Goal: Transaction & Acquisition: Purchase product/service

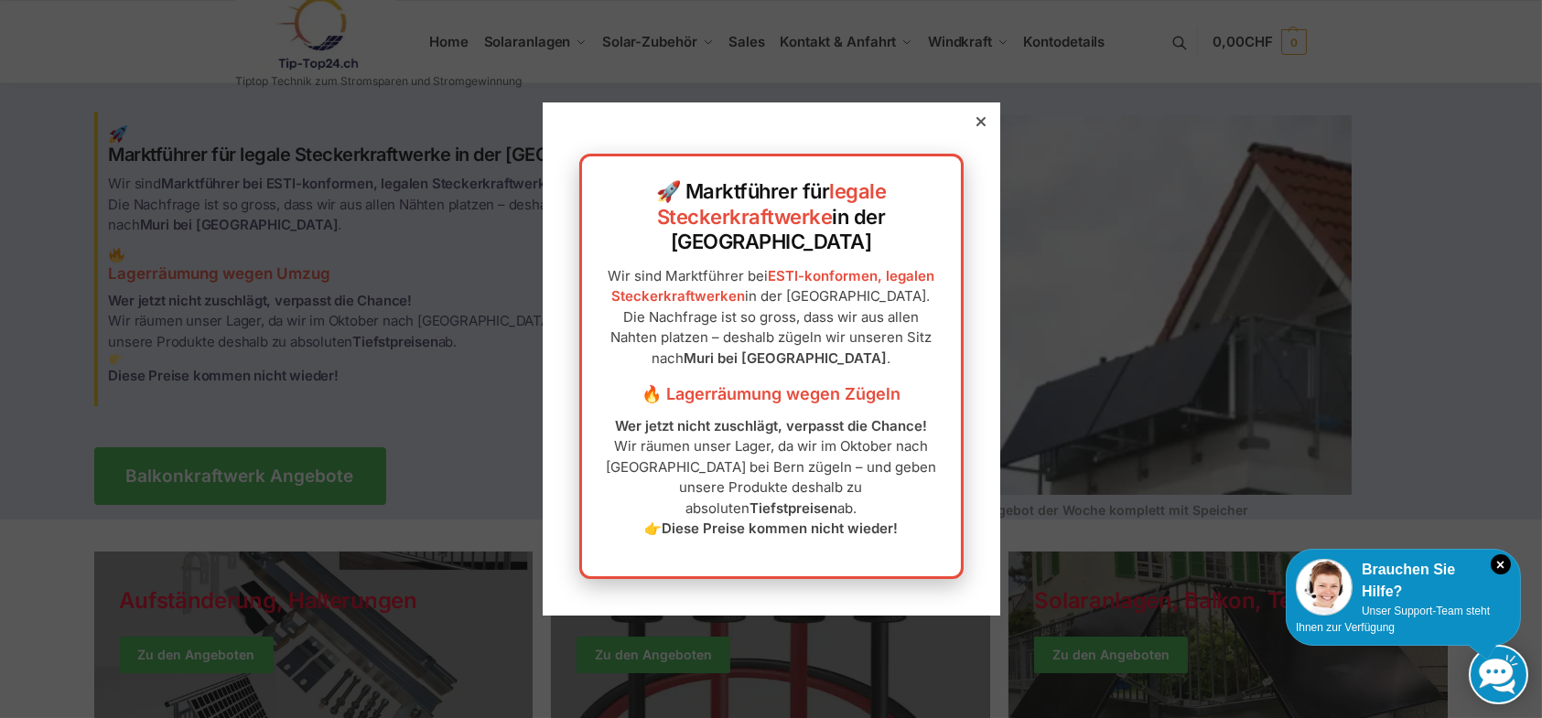
click at [976, 126] on icon at bounding box center [980, 121] width 9 height 9
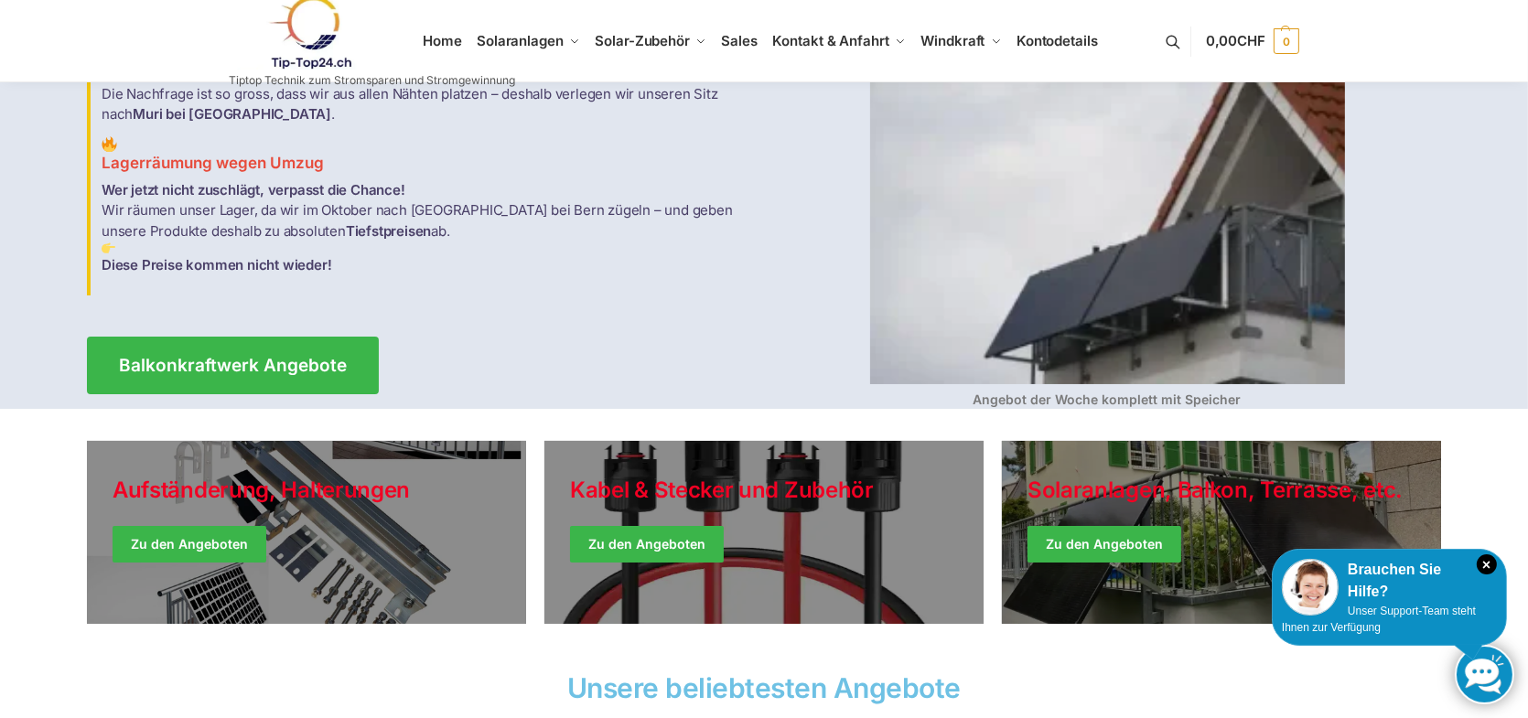
scroll to position [122, 0]
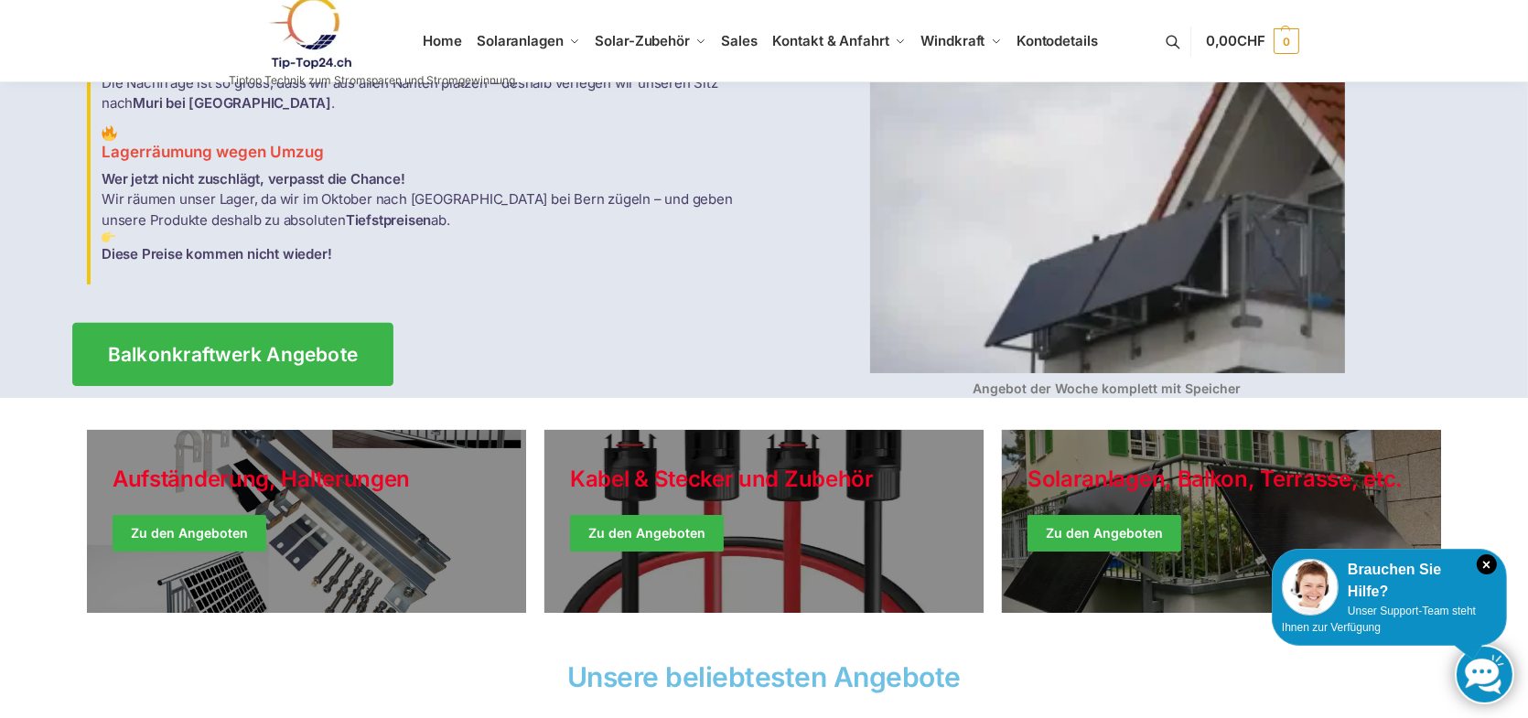
click at [264, 329] on link "Balkonkraftwerk Angebote" at bounding box center [232, 353] width 321 height 63
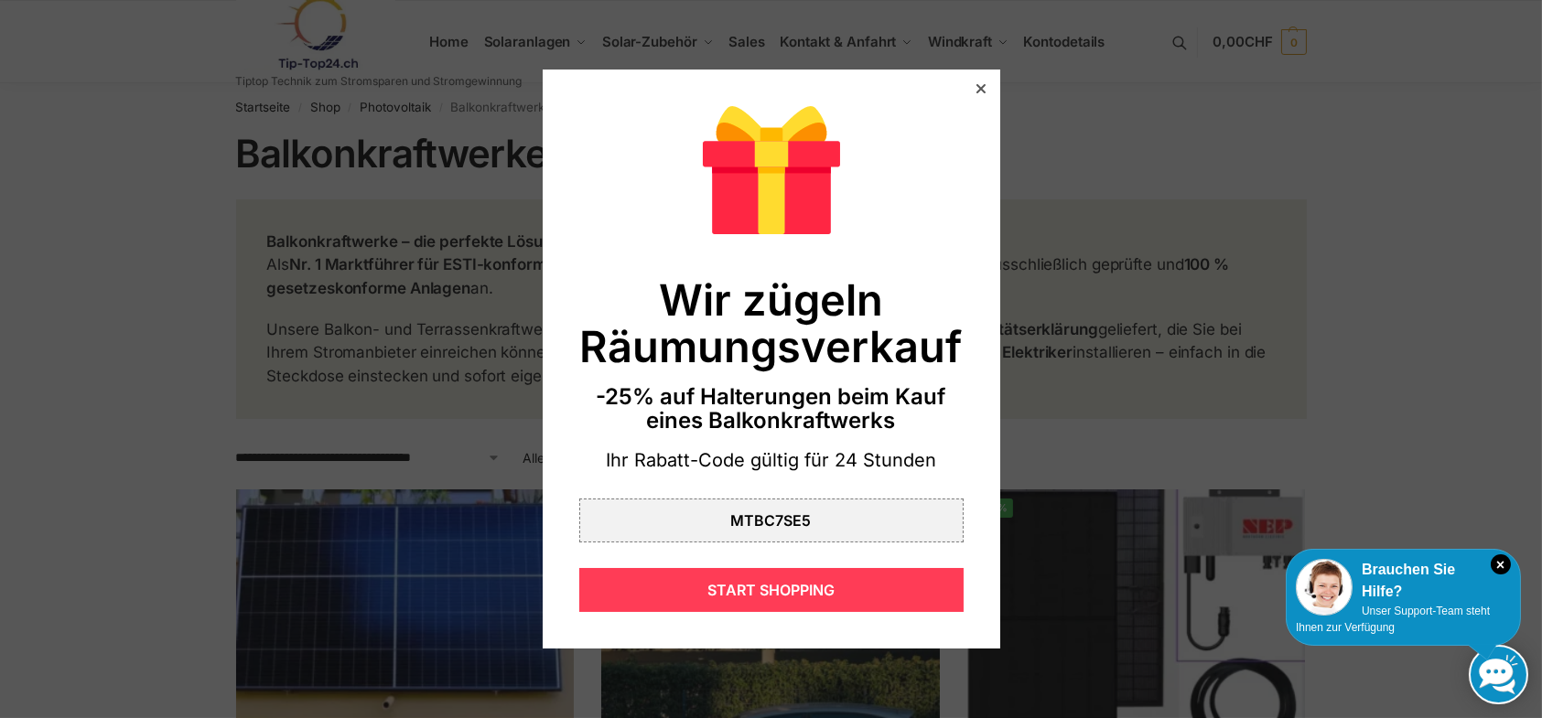
click at [778, 593] on div "START SHOPPING" at bounding box center [771, 590] width 384 height 44
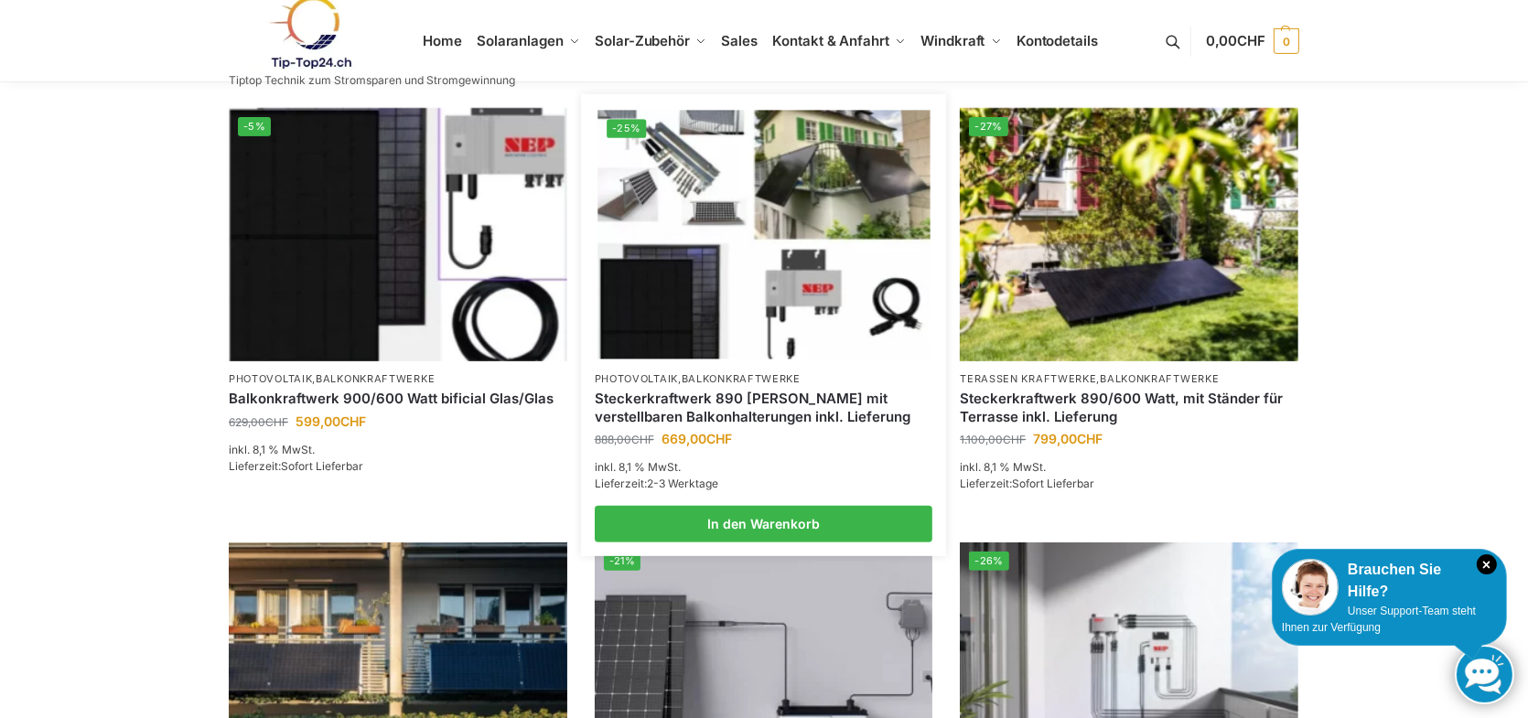
scroll to position [824, 0]
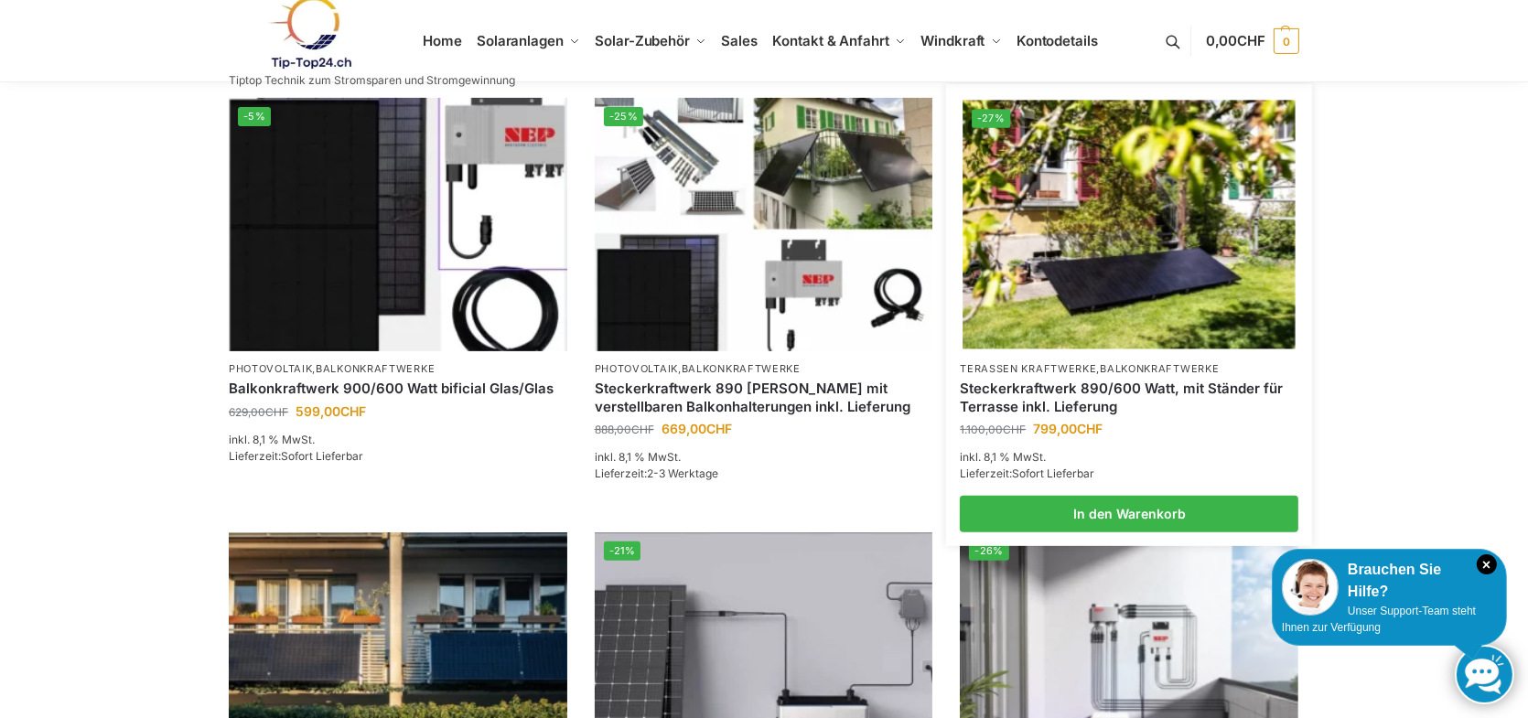
click at [1102, 258] on img at bounding box center [1130, 224] width 332 height 249
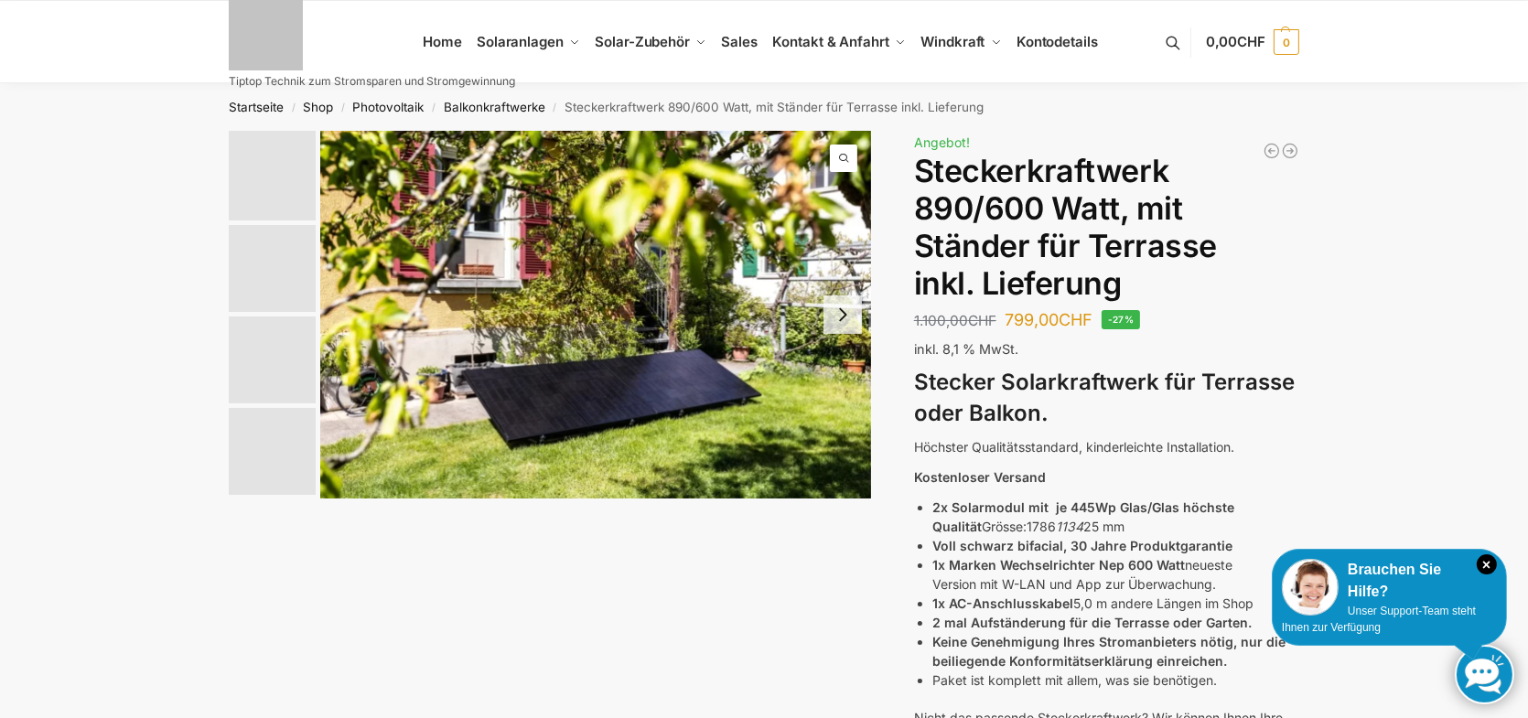
scroll to position [1375, 0]
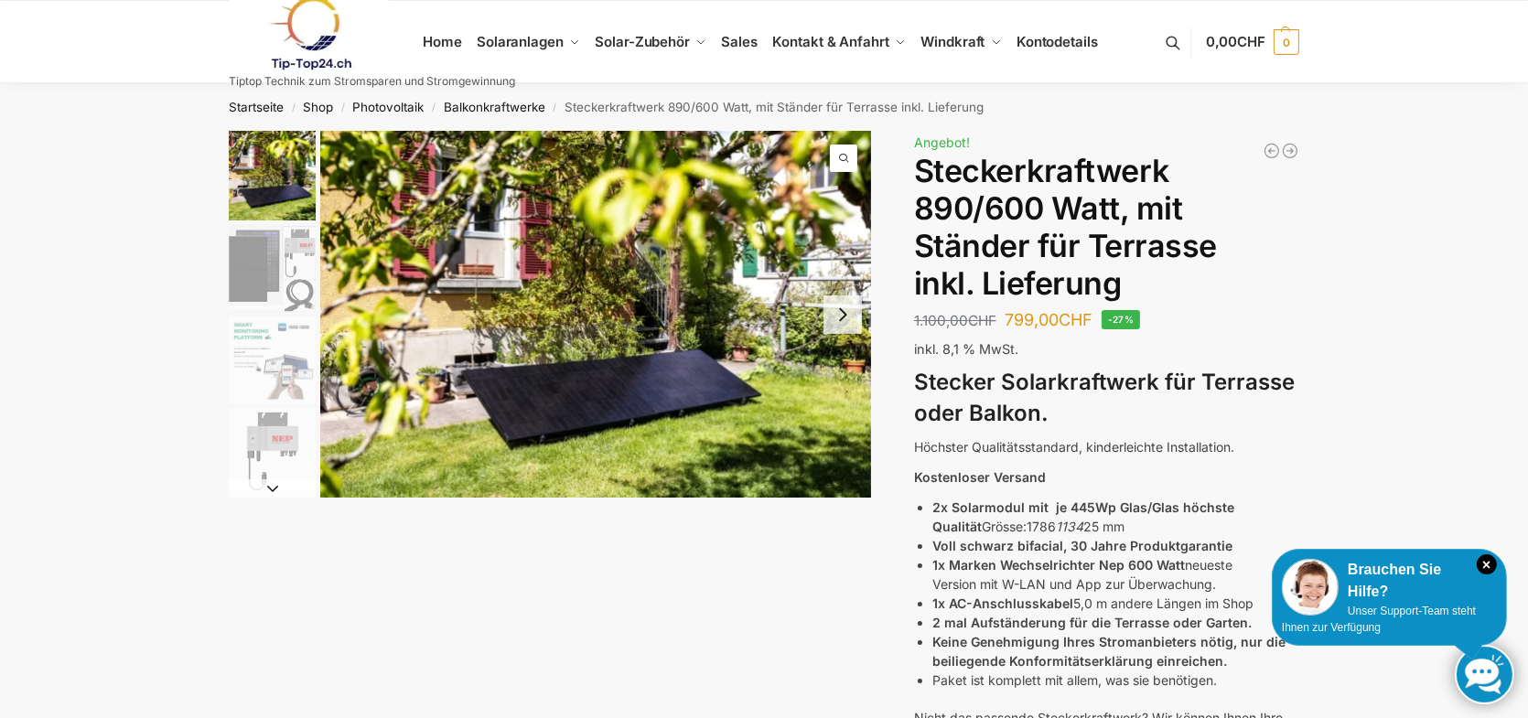
click at [642, 398] on img "1 / 10" at bounding box center [595, 314] width 551 height 367
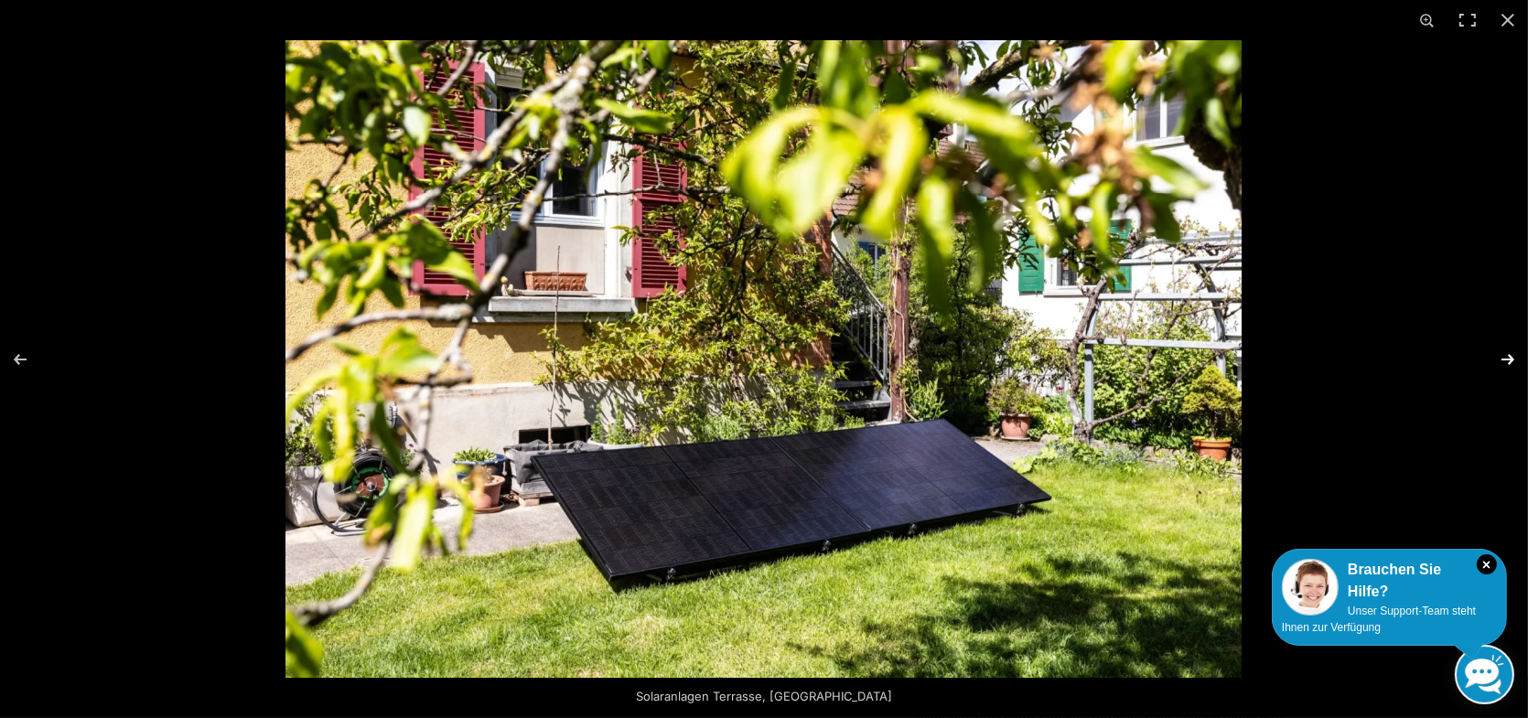
click at [1507, 356] on button "Next (arrow right)" at bounding box center [1496, 360] width 64 height 92
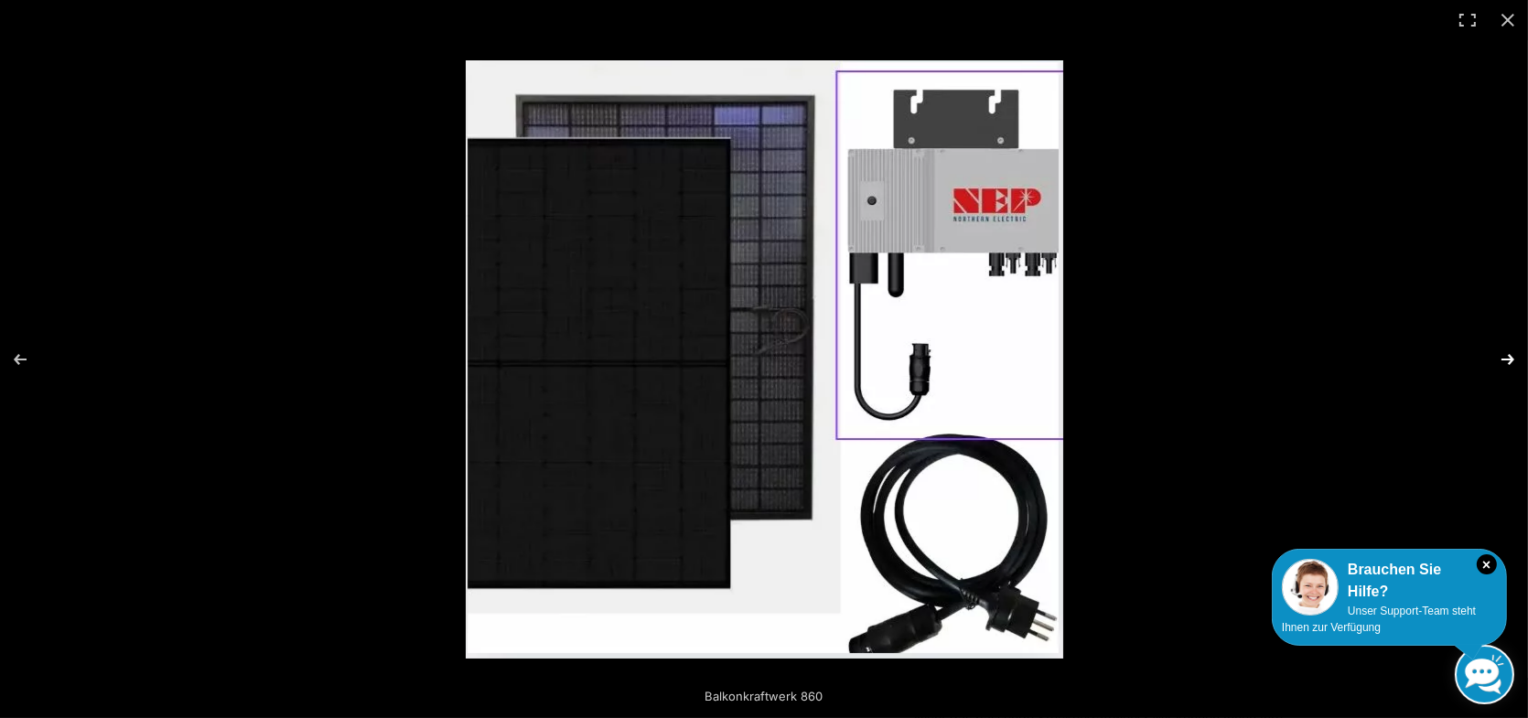
click at [1507, 356] on button "Next (arrow right)" at bounding box center [1496, 360] width 64 height 92
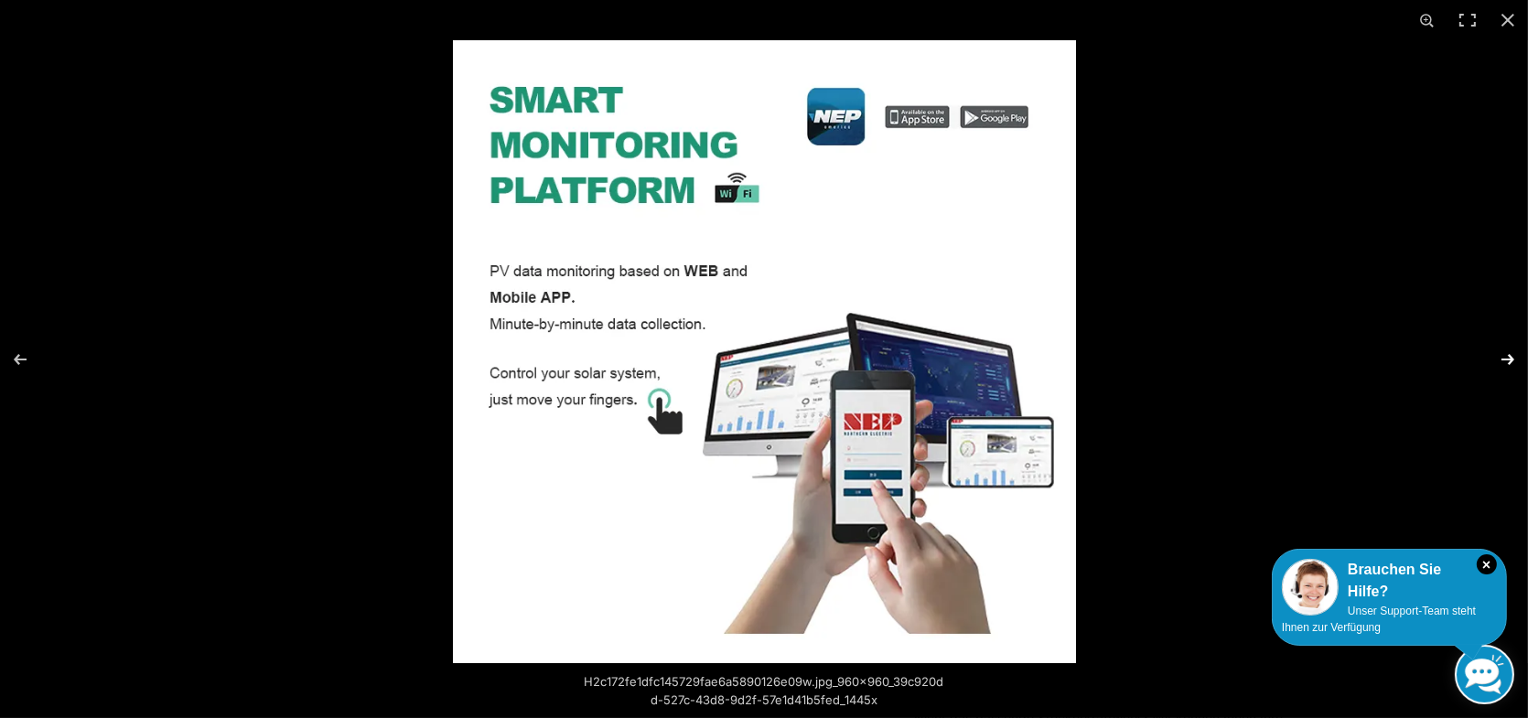
click at [1507, 356] on button "Next (arrow right)" at bounding box center [1496, 360] width 64 height 92
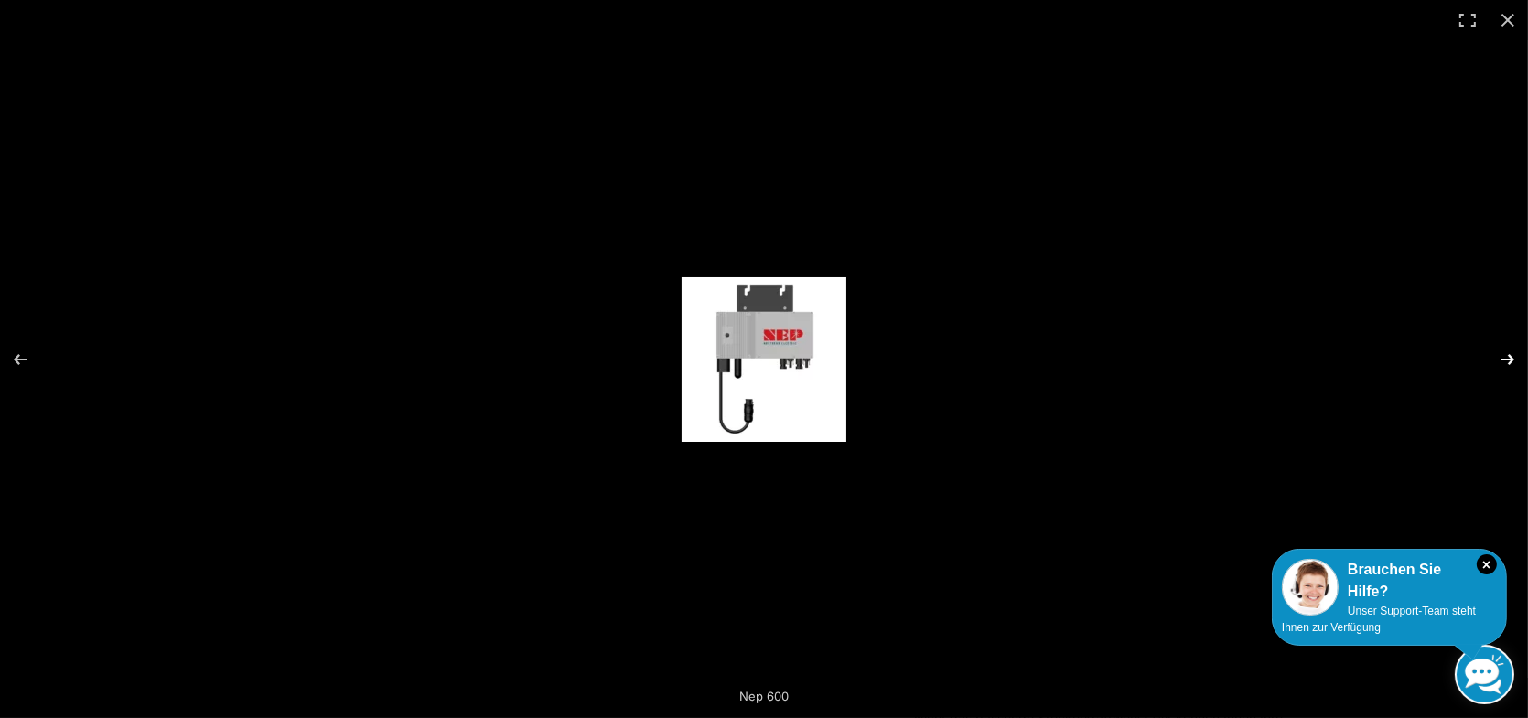
click at [1507, 356] on button "Next (arrow right)" at bounding box center [1496, 360] width 64 height 92
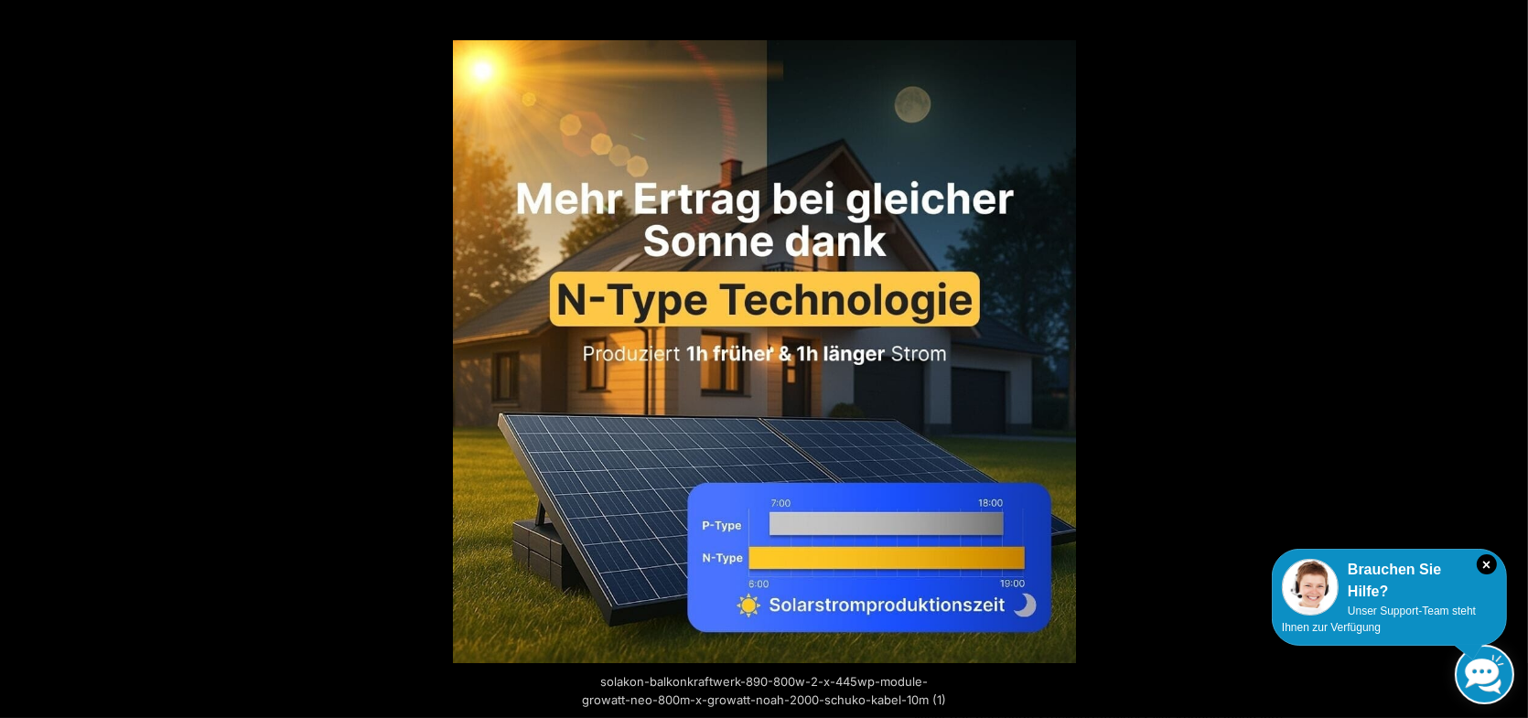
click at [1507, 356] on button "Next (arrow right)" at bounding box center [1496, 360] width 64 height 92
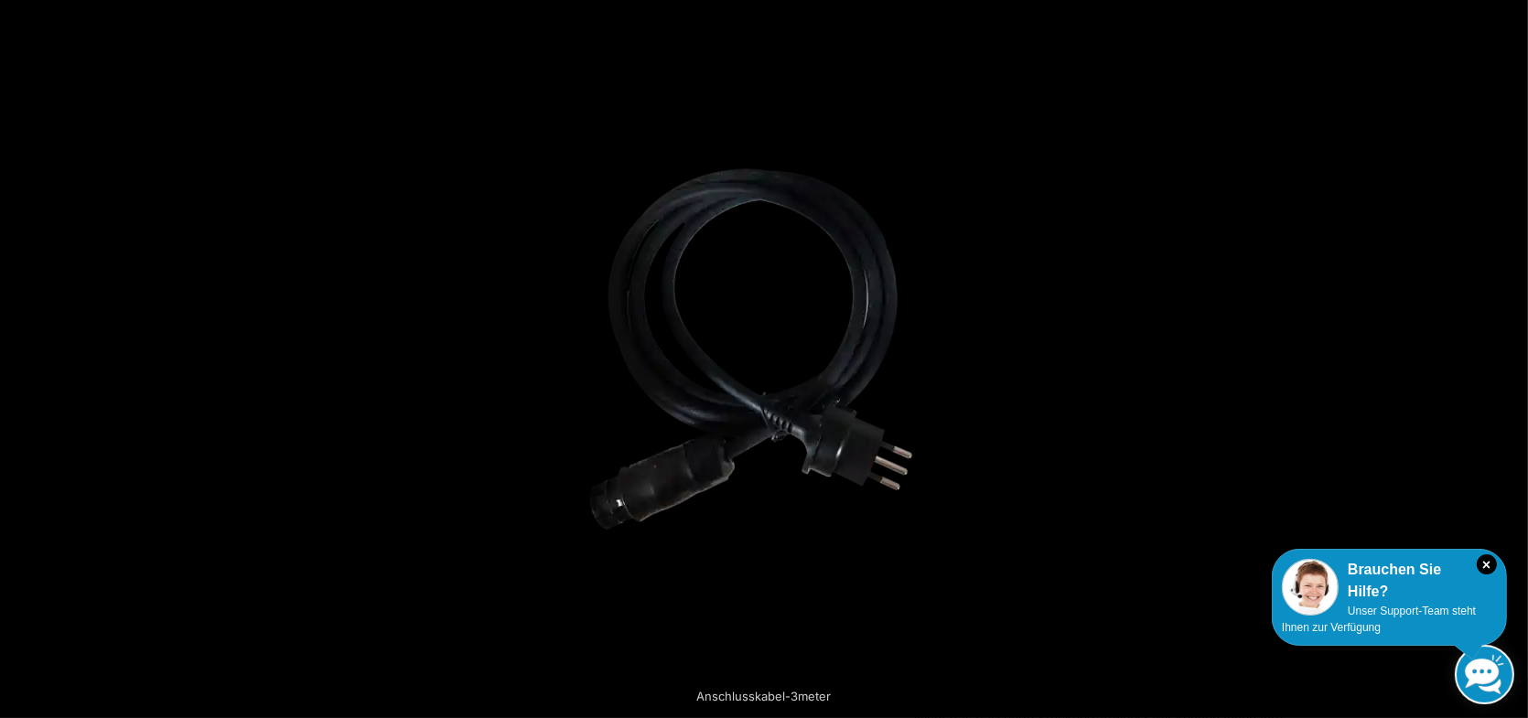
click at [1507, 356] on button "Next (arrow right)" at bounding box center [1496, 360] width 64 height 92
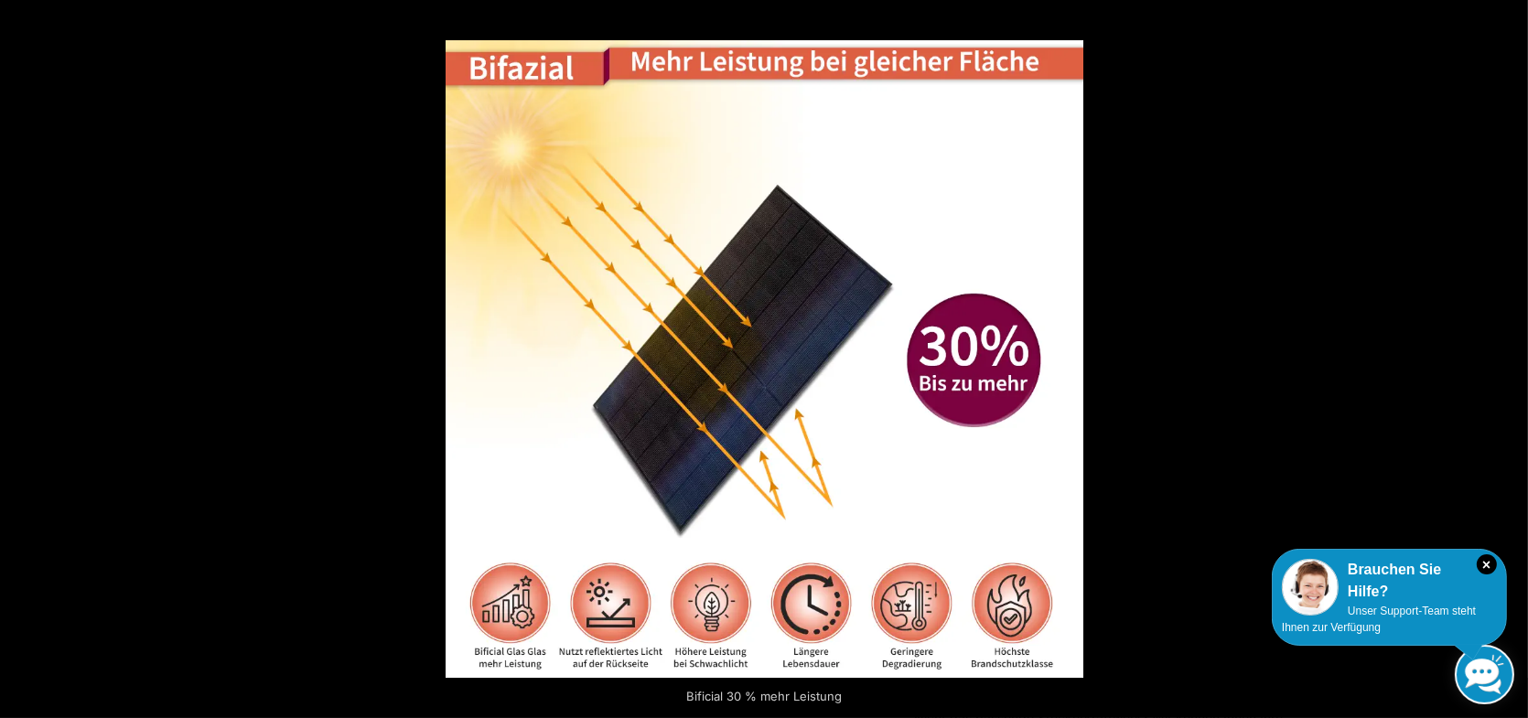
click at [1507, 357] on button "Next (arrow right)" at bounding box center [1496, 360] width 64 height 92
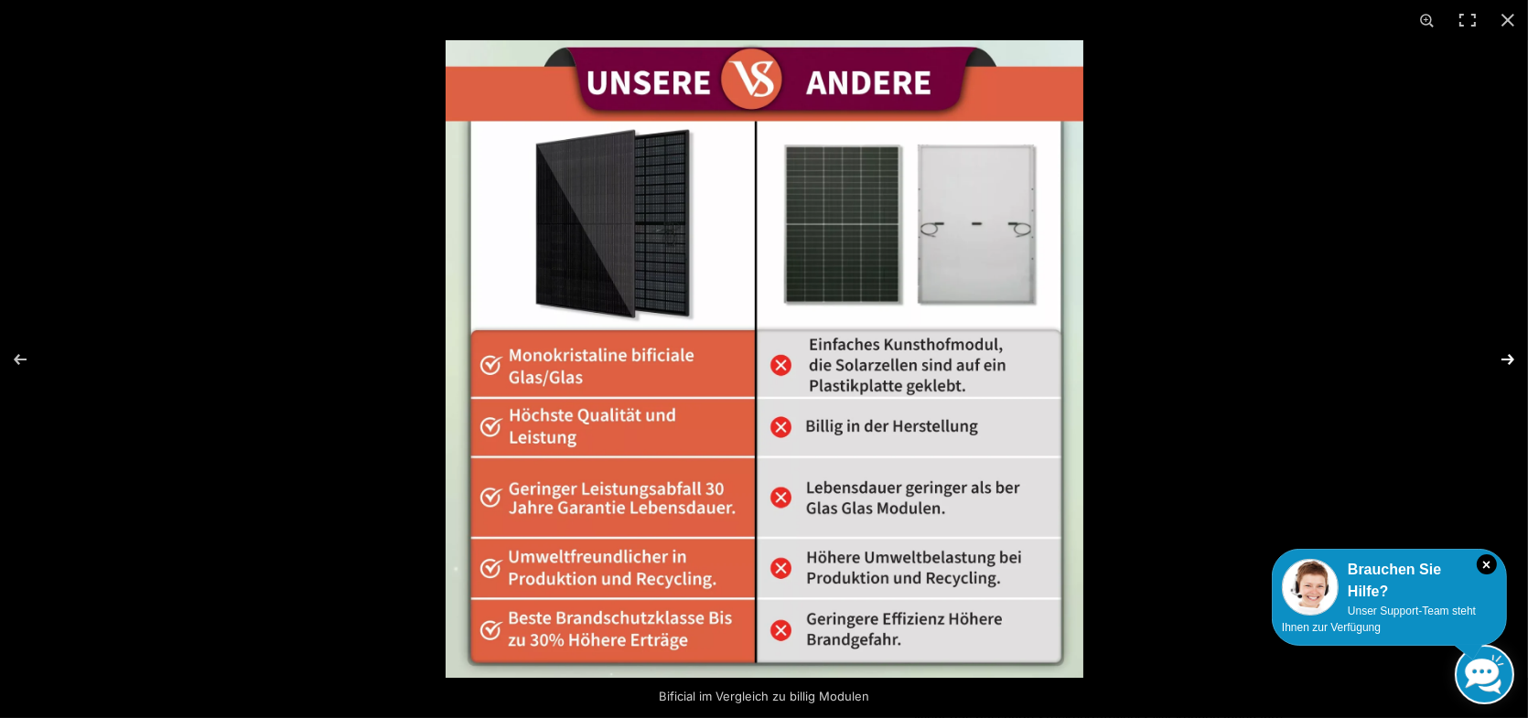
click at [1504, 355] on button "Next (arrow right)" at bounding box center [1496, 360] width 64 height 92
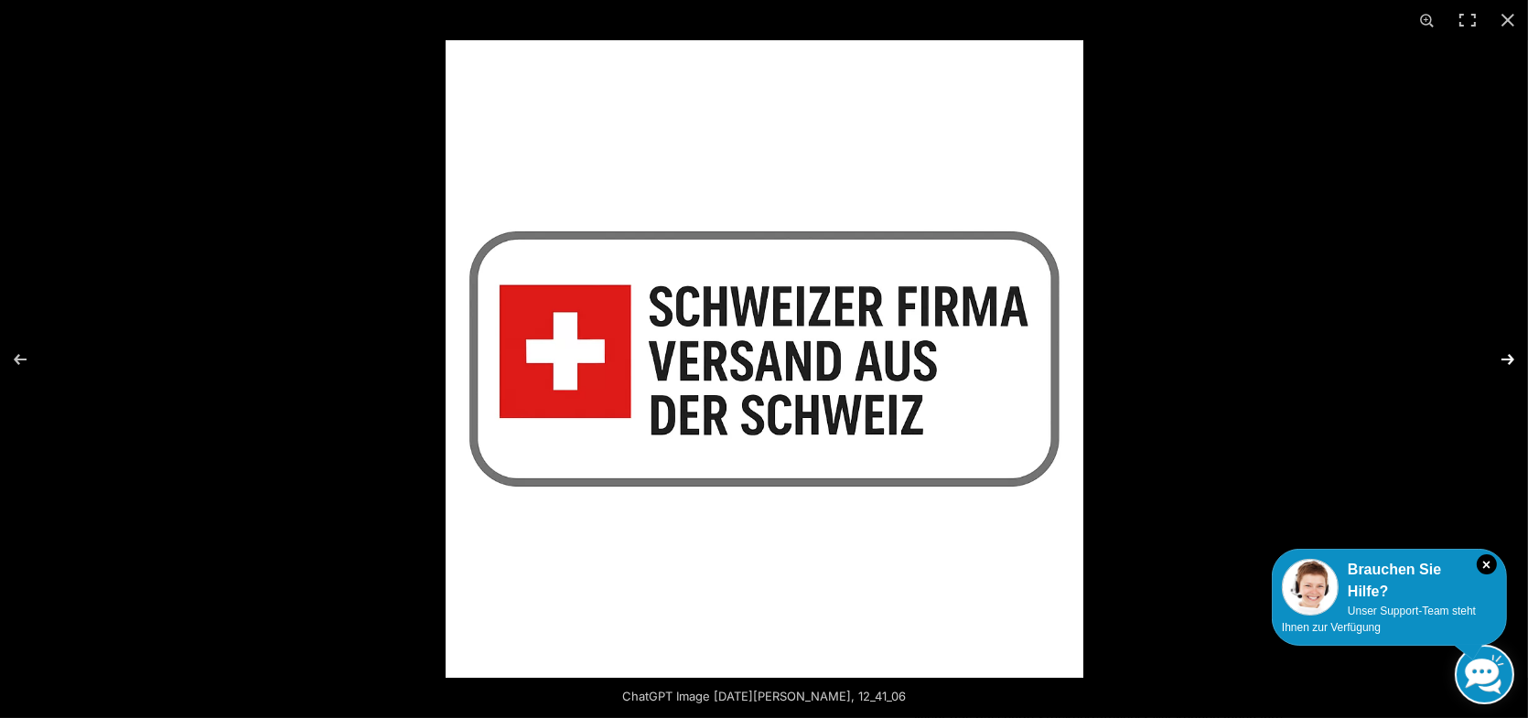
click at [1504, 355] on button "Next (arrow right)" at bounding box center [1496, 360] width 64 height 92
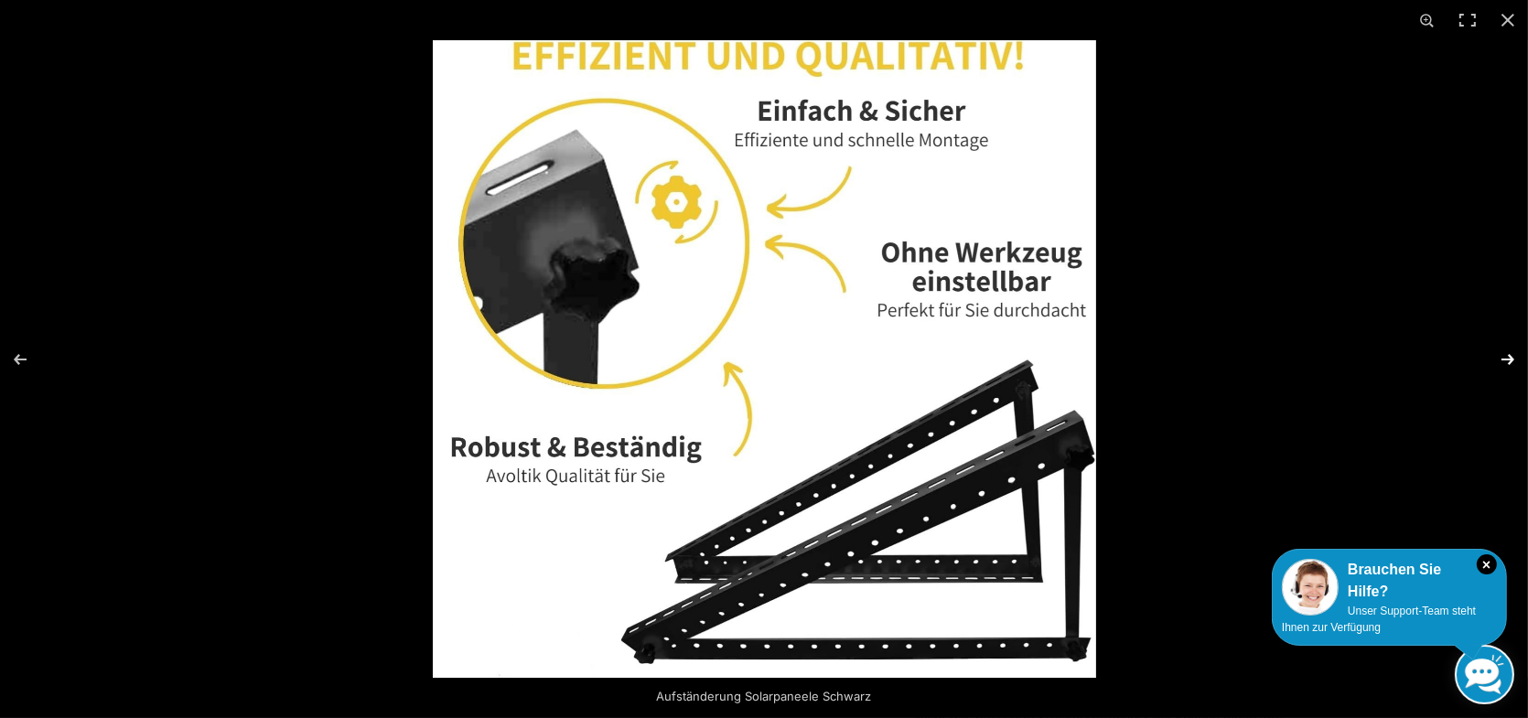
click at [1507, 351] on button "Next (arrow right)" at bounding box center [1496, 360] width 64 height 92
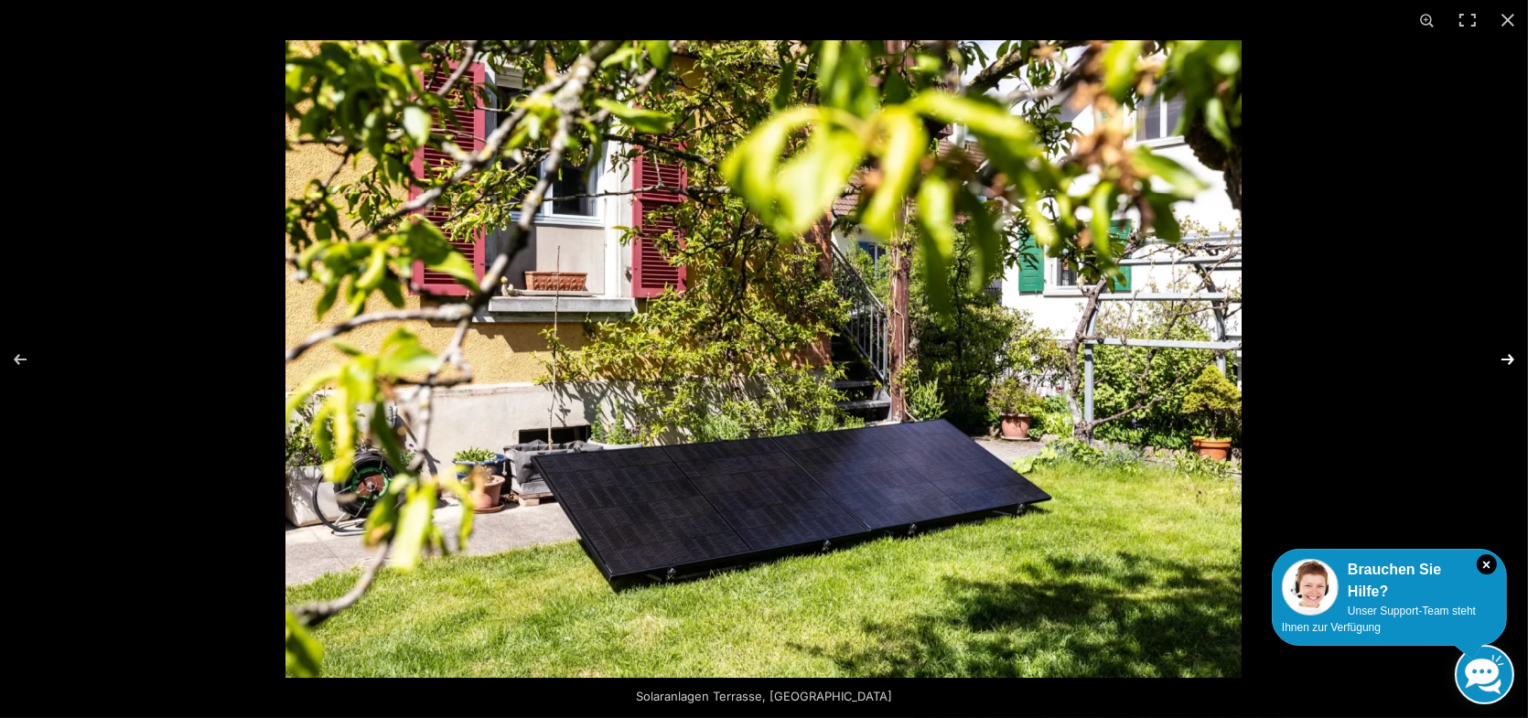
click at [1507, 352] on button "Next (arrow right)" at bounding box center [1496, 360] width 64 height 92
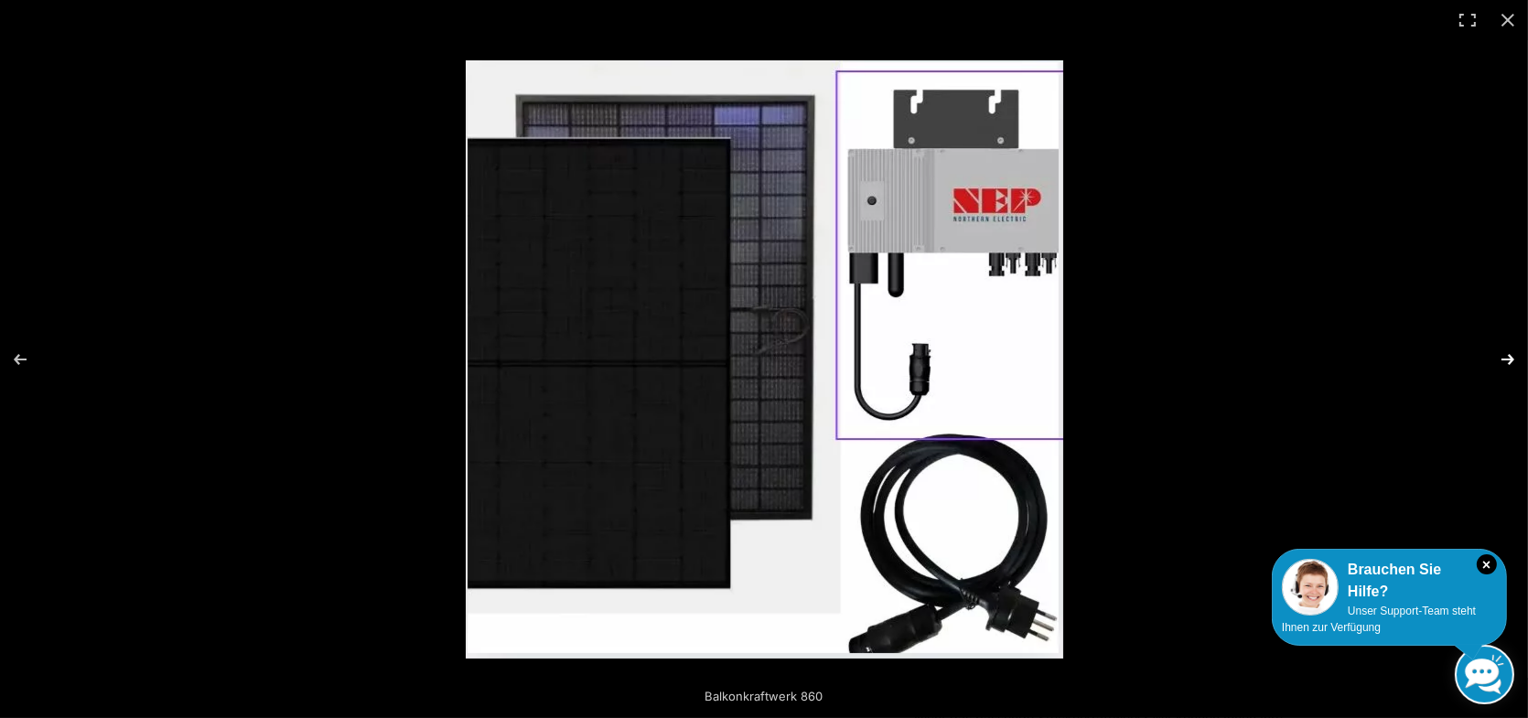
click at [1507, 352] on button "Next (arrow right)" at bounding box center [1496, 360] width 64 height 92
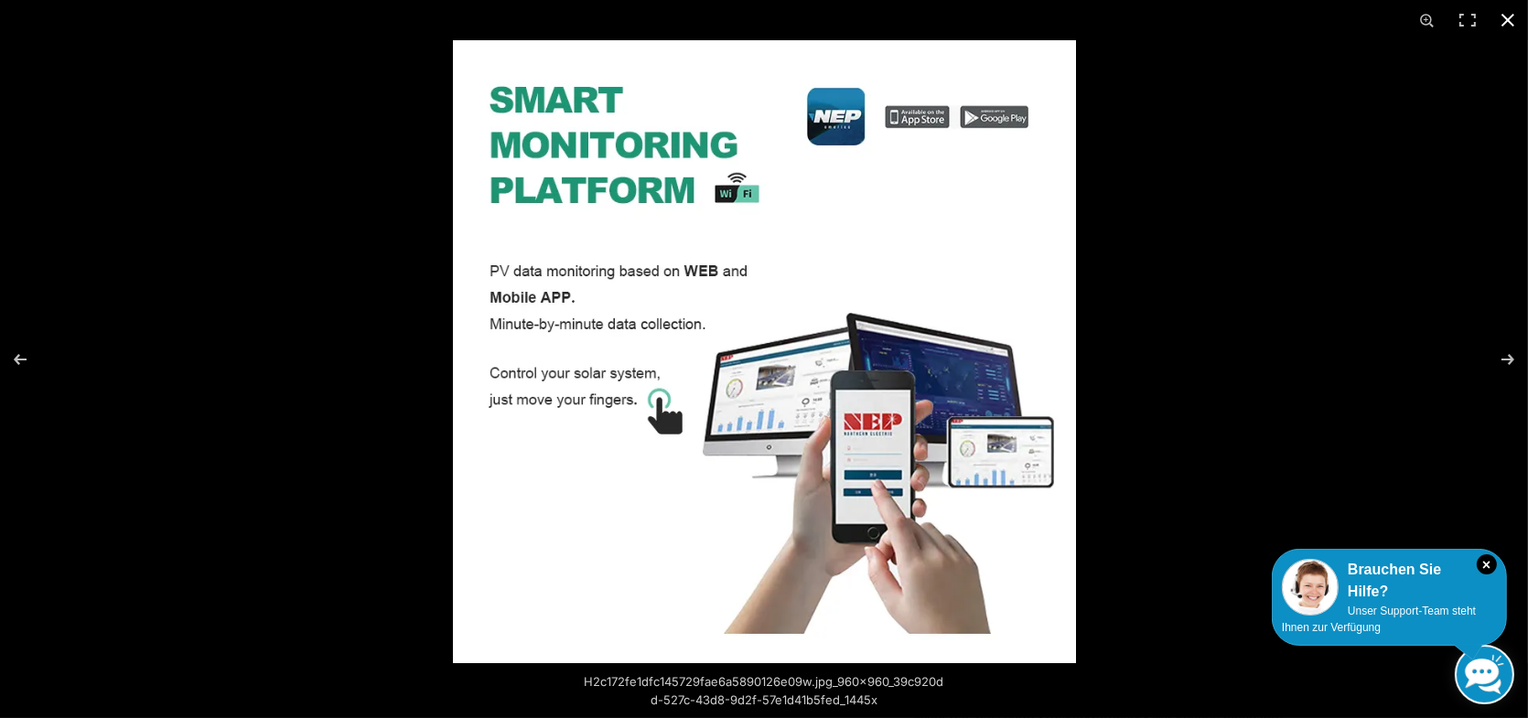
click at [1502, 19] on button "Close (Esc)" at bounding box center [1508, 20] width 40 height 40
